Goal: Answer question/provide support

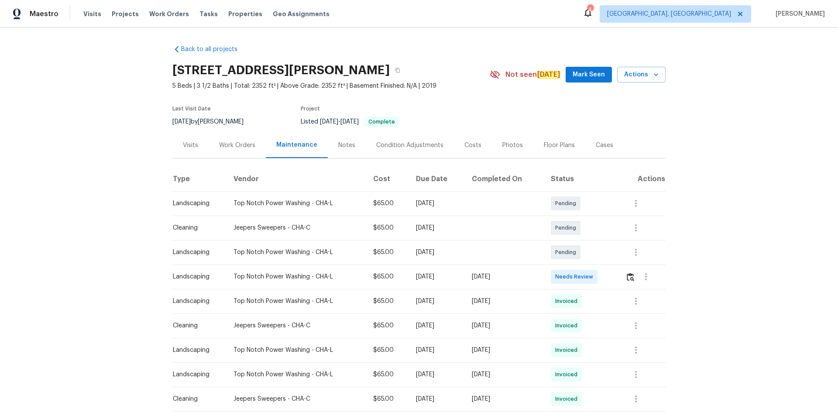
drag, startPoint x: 623, startPoint y: 272, endPoint x: 627, endPoint y: 280, distance: 9.4
click at [623, 273] on td at bounding box center [642, 277] width 47 height 24
click at [631, 281] on button "button" at bounding box center [631, 276] width 10 height 21
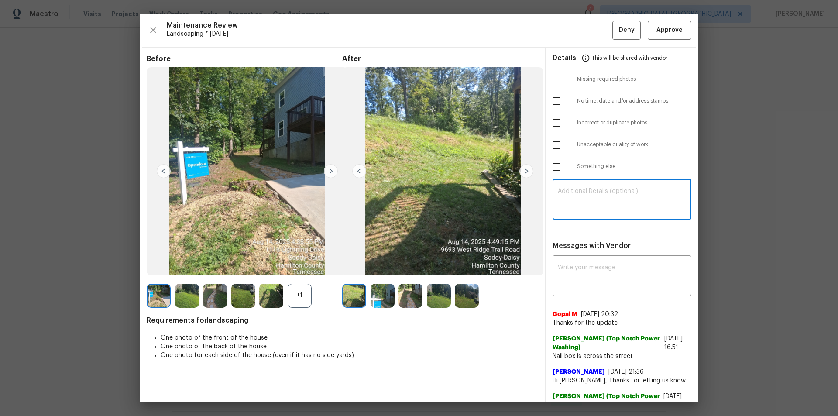
click at [597, 201] on textarea at bounding box center [622, 200] width 128 height 24
paste textarea "Maintenance Audit Team: Hello! After further review, the visit ([DATE]) has bee…"
type textarea "Maintenance Audit Team: Hello! After further review, the visit ([DATE]) has bee…"
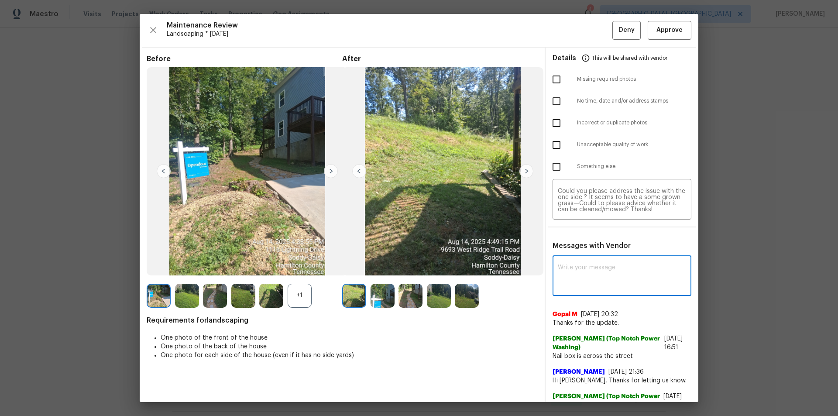
click at [601, 274] on textarea at bounding box center [622, 277] width 128 height 24
paste textarea "Maintenance Audit Team: Hello! After further review, the visit ([DATE]) has bee…"
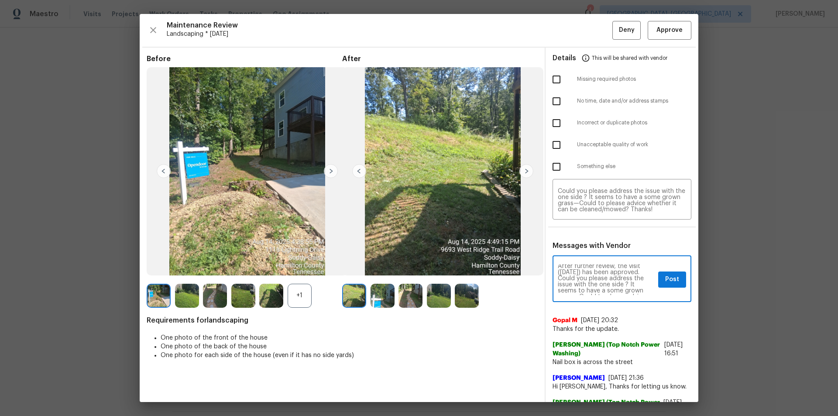
scroll to position [0, 0]
type textarea "Maintenance Audit Team: Hello! After further review, the visit ([DATE]) has bee…"
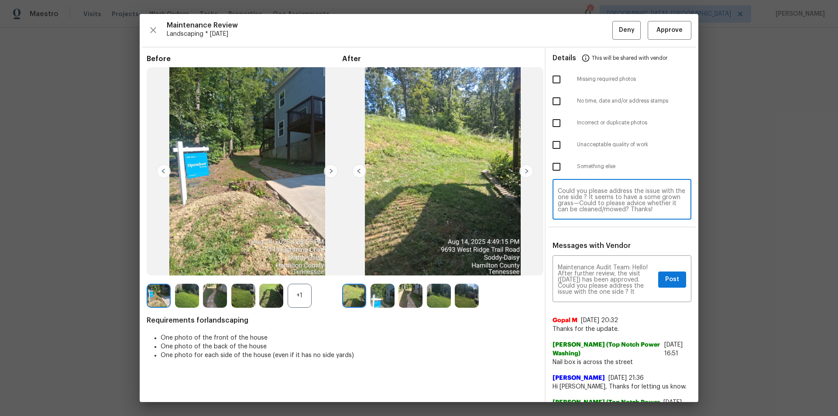
click at [626, 207] on textarea "Maintenance Audit Team: Hello! After further review, the visit ([DATE]) has bee…" at bounding box center [622, 200] width 128 height 24
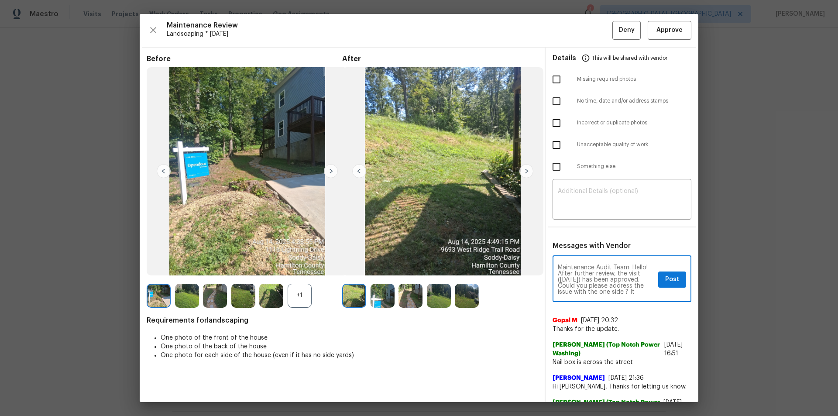
click at [616, 282] on textarea "Maintenance Audit Team: Hello! After further review, the visit ([DATE]) has bee…" at bounding box center [606, 280] width 97 height 31
paste textarea "4"
click at [640, 292] on textarea "Maintenance Audit Team: Hello! After further review, the visit ([DATE]) has bee…" at bounding box center [606, 280] width 97 height 31
type textarea "Maintenance Audit Team: Hello! After further review, the visit ([DATE]) has bee…"
click at [651, 291] on div "Maintenance Audit Team: Hello! After further review, the visit ([DATE]) has bee…" at bounding box center [622, 280] width 139 height 45
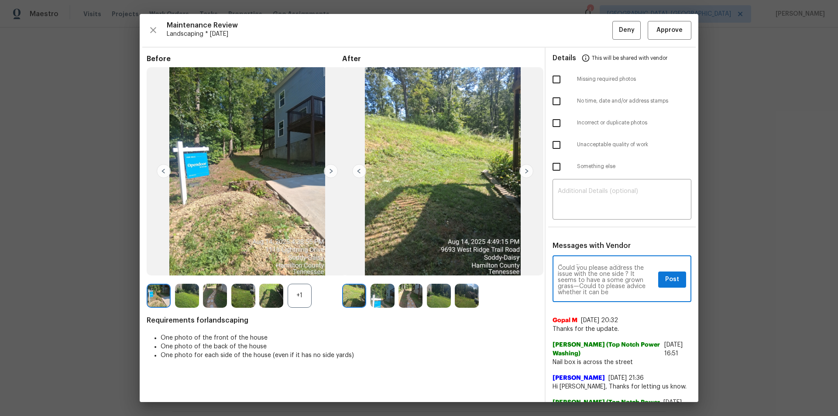
scroll to position [24, 0]
click at [665, 281] on span "Post" at bounding box center [672, 279] width 14 height 11
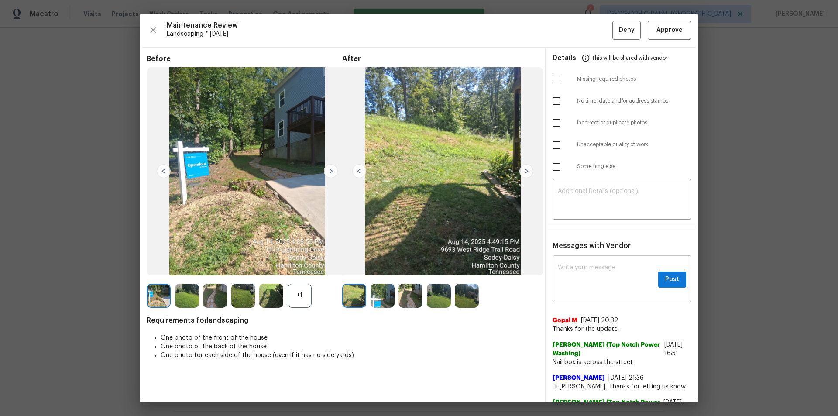
scroll to position [0, 0]
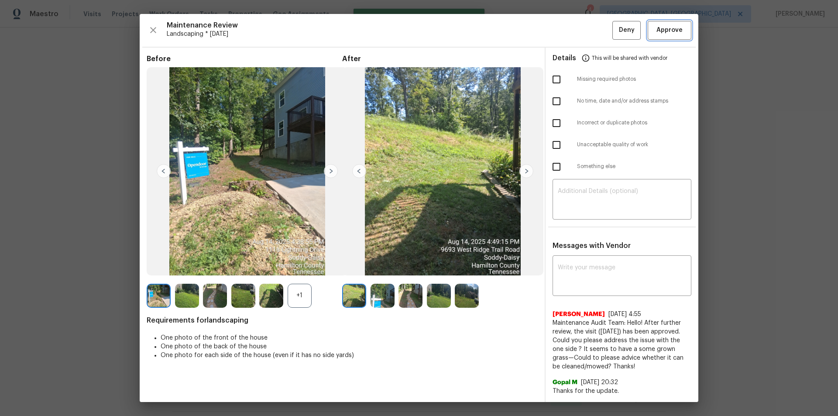
click at [660, 28] on span "Approve" at bounding box center [670, 30] width 26 height 11
